Goal: Information Seeking & Learning: Learn about a topic

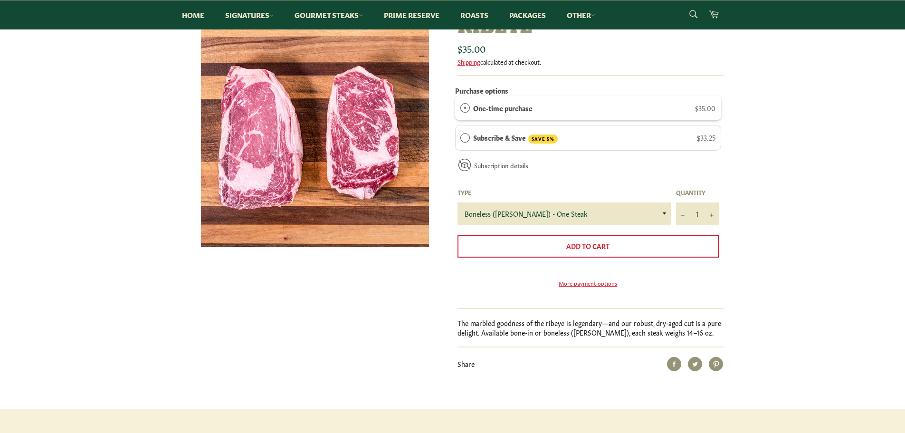
scroll to position [95, 0]
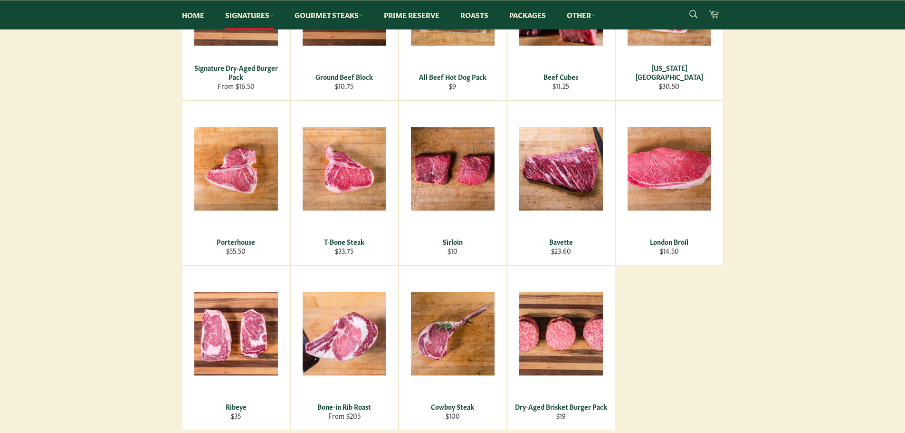
scroll to position [285, 0]
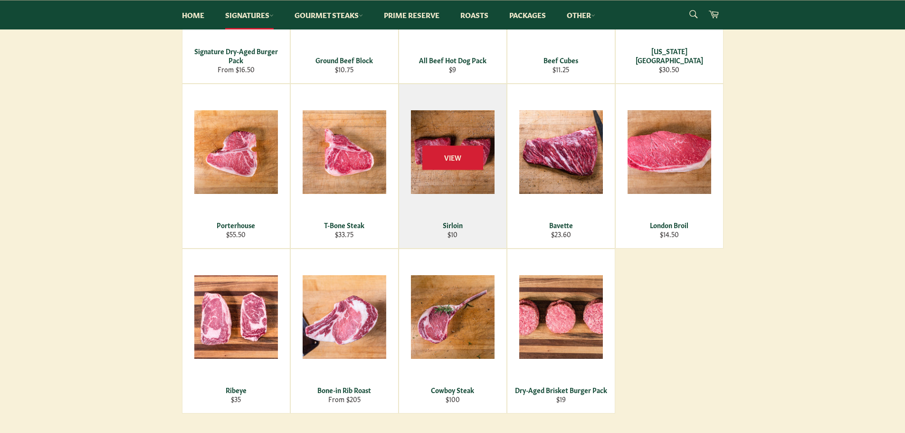
click at [450, 229] on div "Sirloin" at bounding box center [453, 225] width 96 height 9
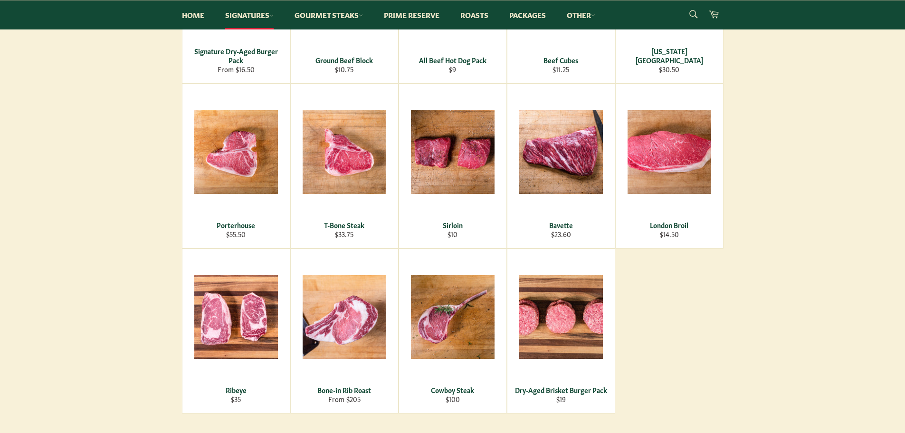
click at [152, 283] on main "Roseda Signatures Filter by All Premium Steaks Roasts Specialty Steaks Steakbur…" at bounding box center [452, 163] width 905 height 575
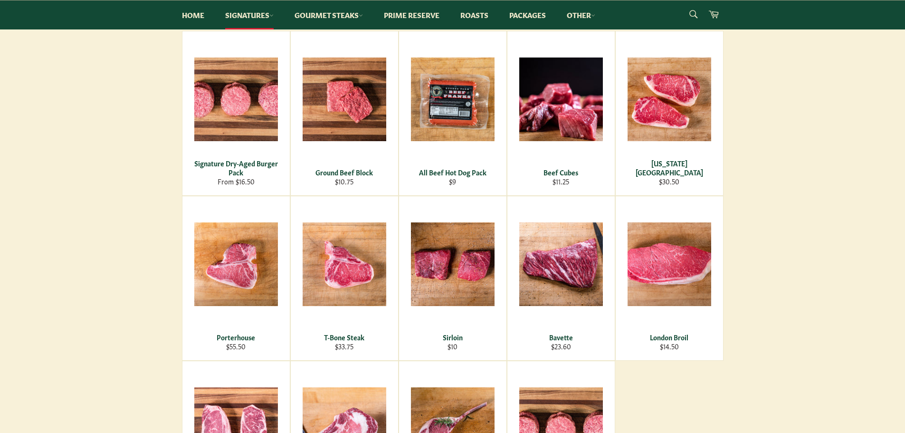
scroll to position [0, 0]
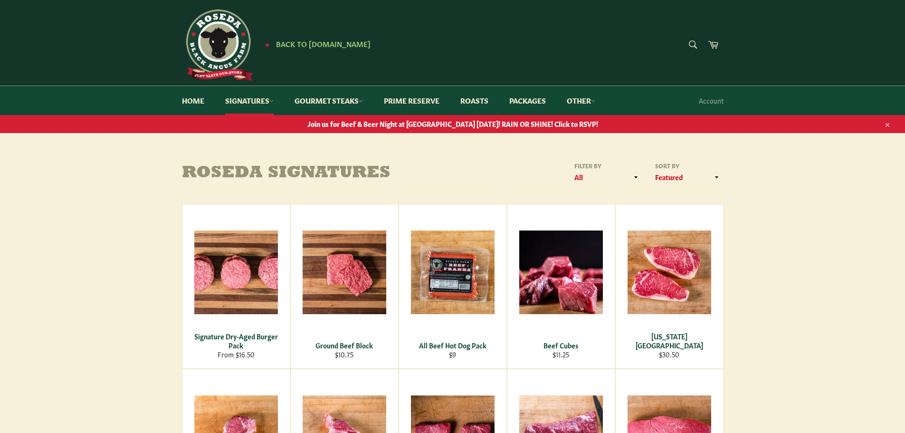
click at [475, 124] on span "Join us for Beef & Beer Night at [GEOGRAPHIC_DATA] [DATE]! RAIN OR SHINE! Click…" at bounding box center [452, 123] width 905 height 9
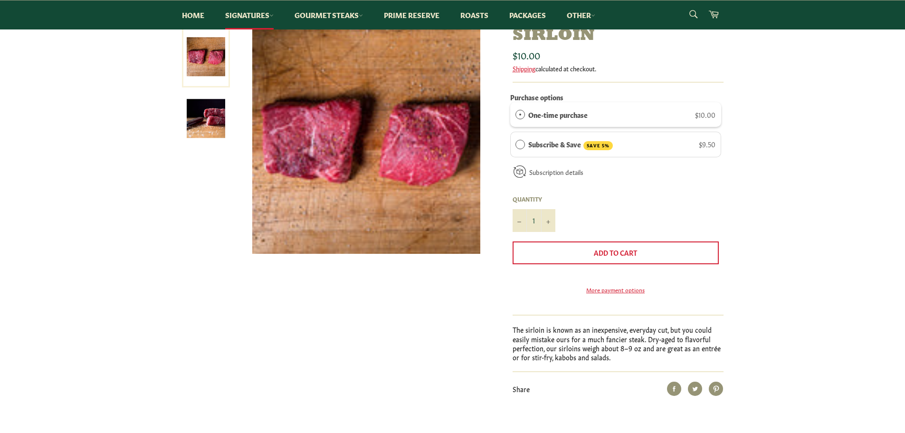
scroll to position [190, 0]
